Goal: Check status: Check status

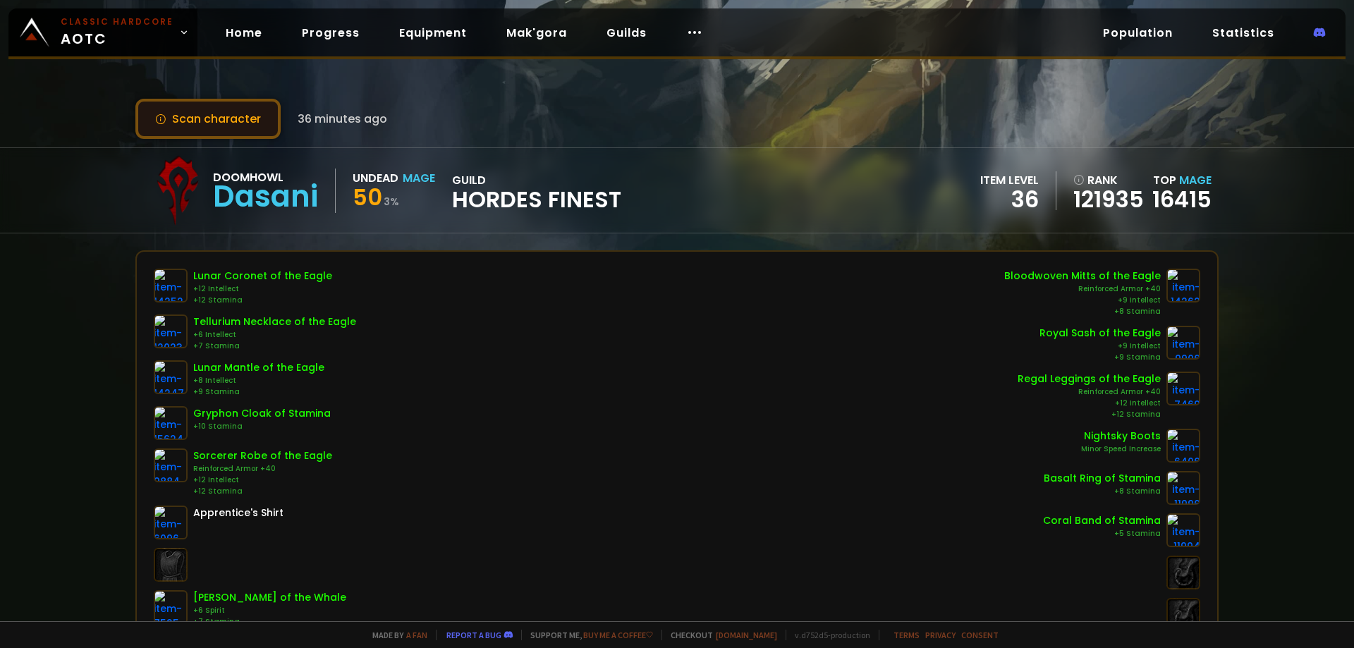
click at [234, 123] on button "Scan character" at bounding box center [207, 119] width 145 height 40
click at [70, 161] on div "Doomhowl Dasani Undead Mage 50 3 % guild Hordes Finest item level 36 rank 12193…" at bounding box center [677, 190] width 1354 height 86
click at [195, 121] on button "Scan character" at bounding box center [207, 119] width 145 height 40
click at [196, 109] on button "Scan character" at bounding box center [207, 119] width 145 height 40
click at [259, 128] on button "Scan character" at bounding box center [207, 119] width 145 height 40
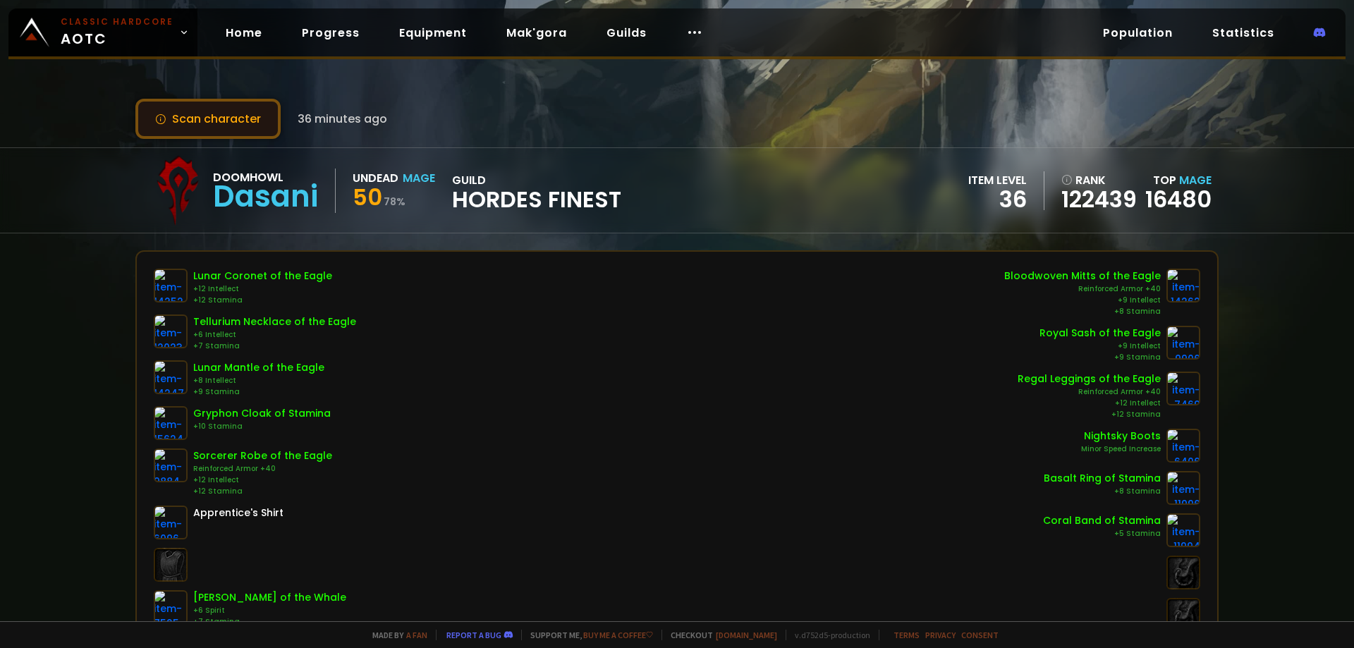
click at [213, 102] on button "Scan character" at bounding box center [207, 119] width 145 height 40
click at [243, 127] on button "Scan character" at bounding box center [207, 119] width 145 height 40
click at [200, 115] on button "Scan character" at bounding box center [207, 119] width 145 height 40
